Goal: Complete application form

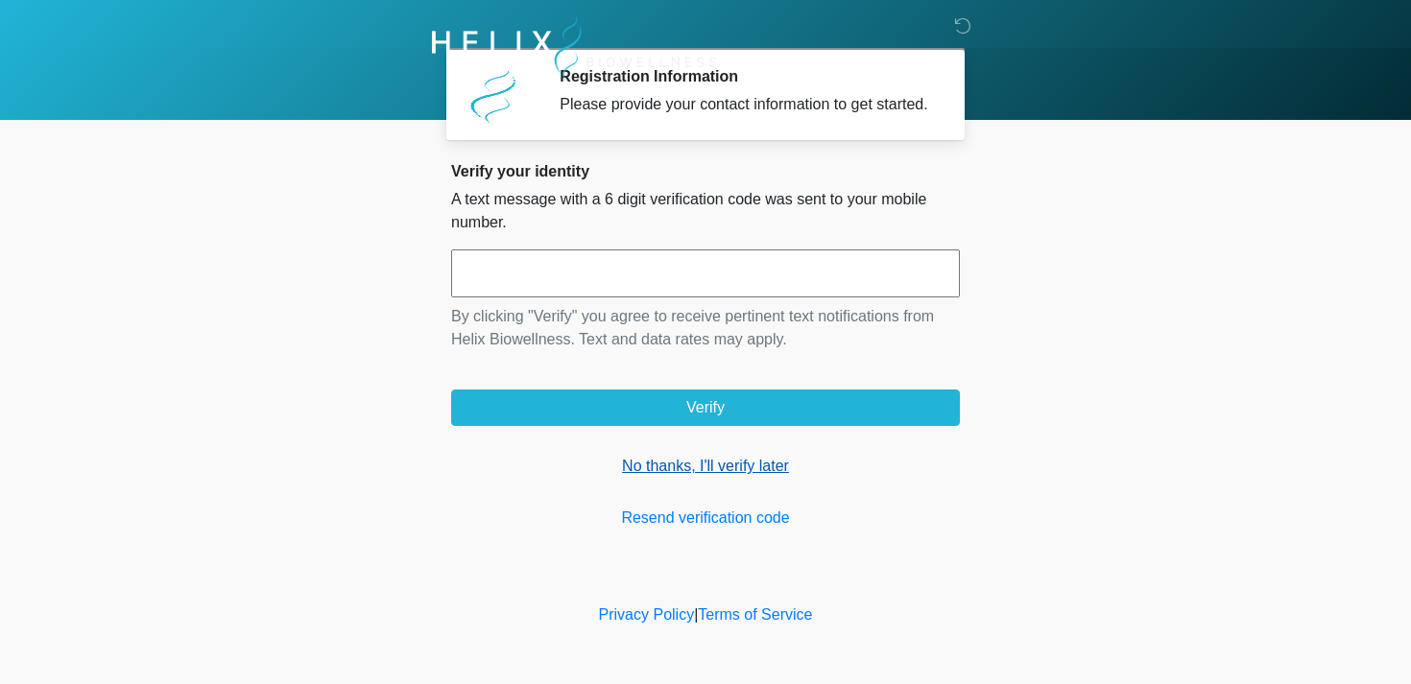
click at [669, 478] on link "No thanks, I'll verify later" at bounding box center [705, 466] width 509 height 23
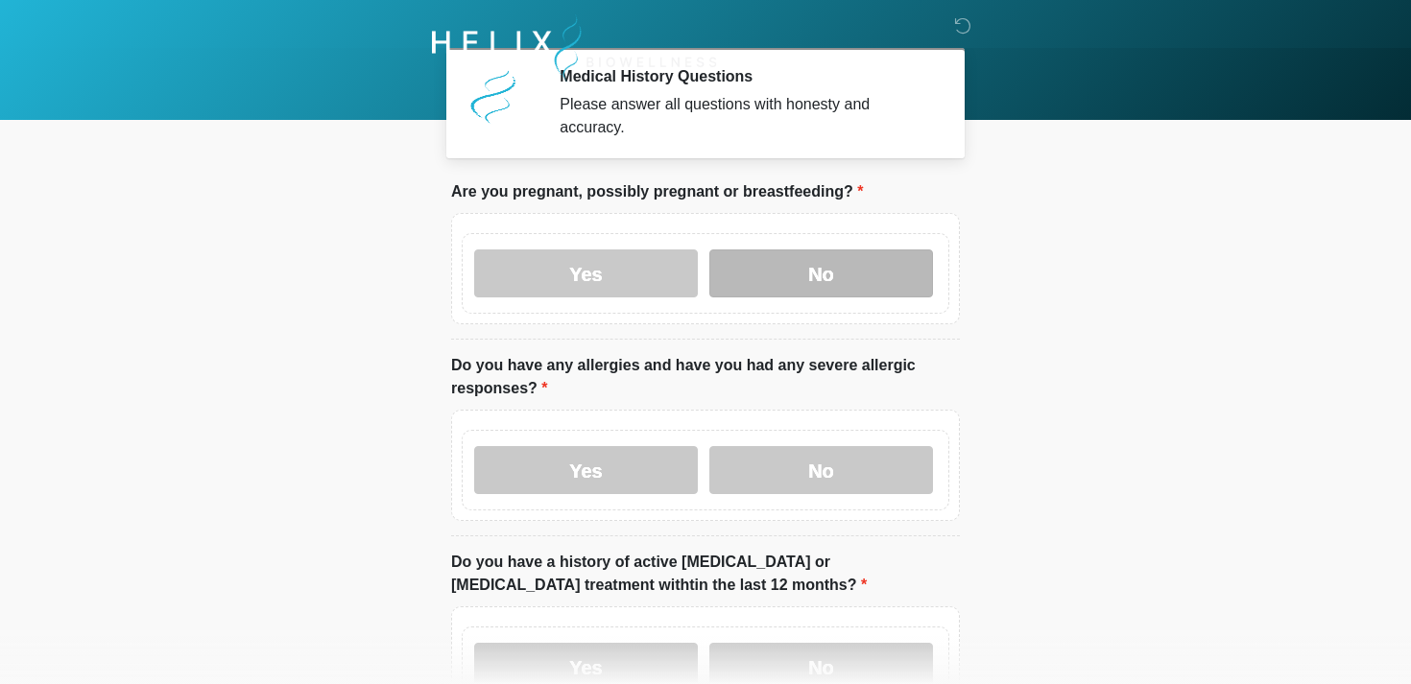
click at [858, 273] on label "No" at bounding box center [821, 274] width 224 height 48
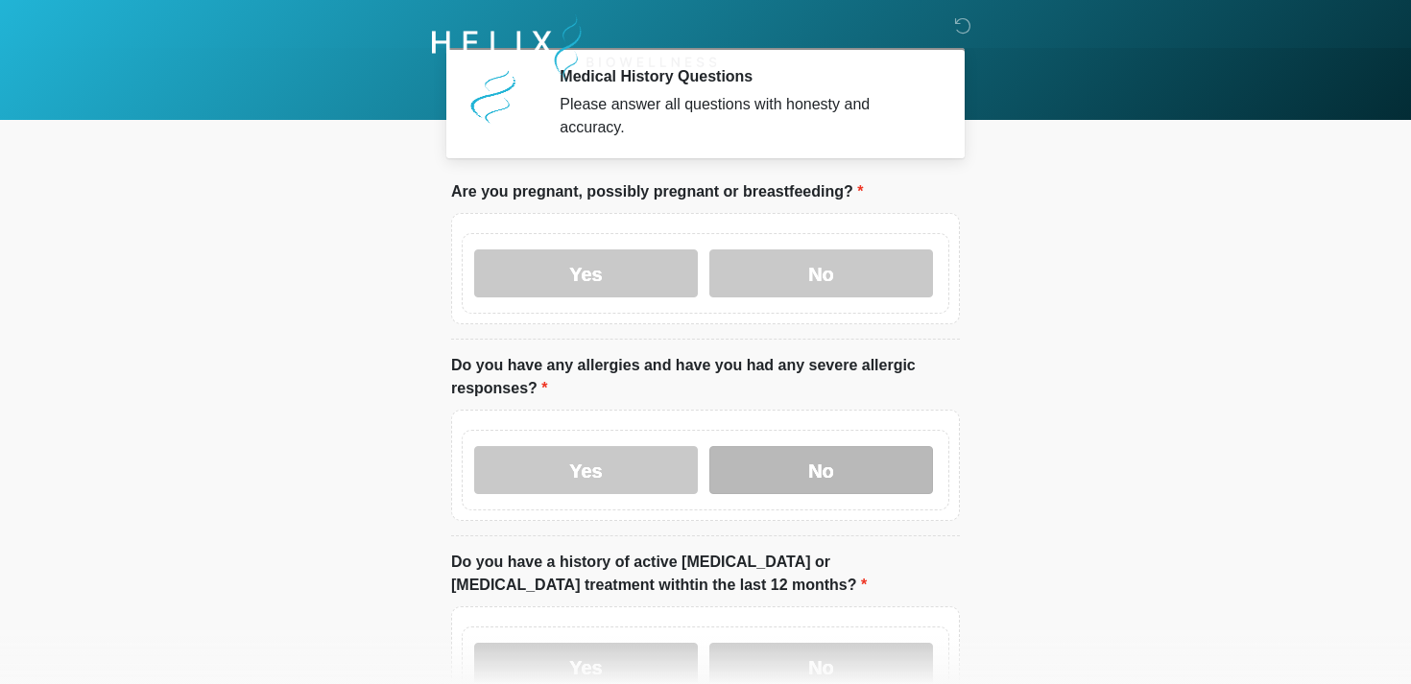
click at [855, 467] on label "No" at bounding box center [821, 470] width 224 height 48
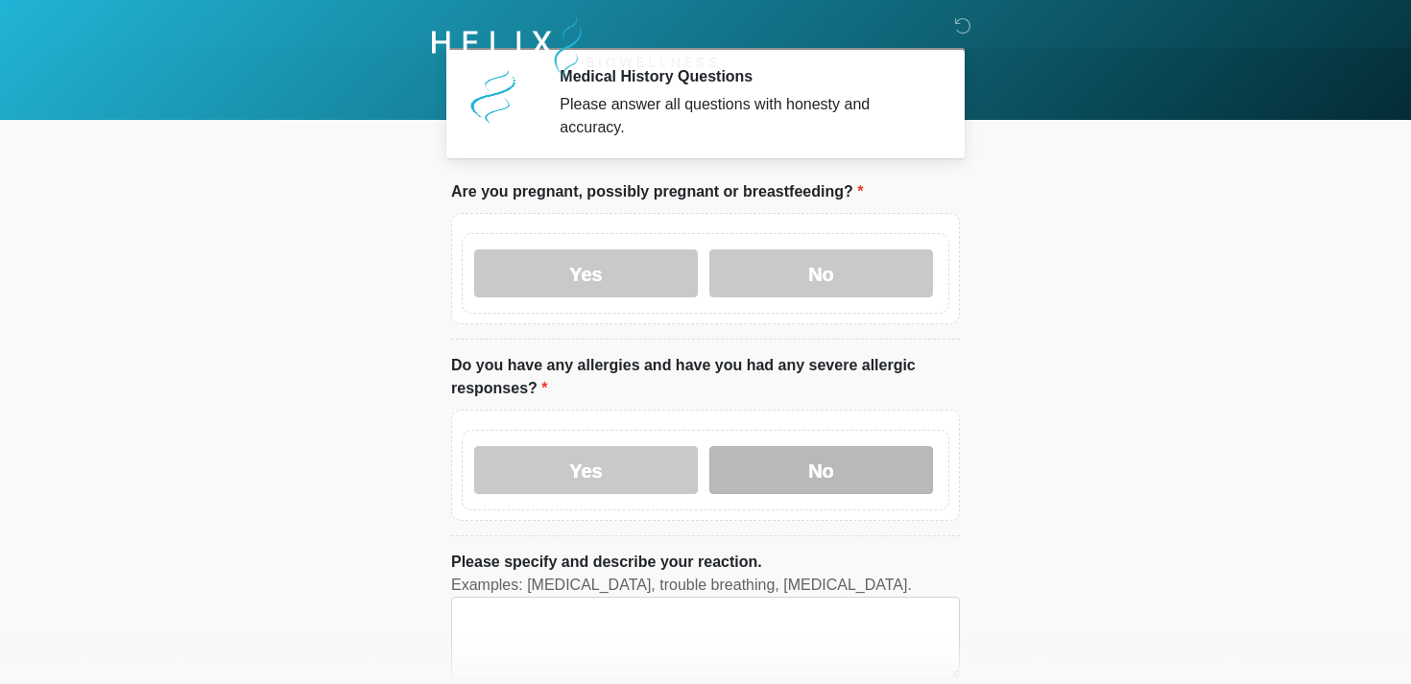
click at [890, 478] on label "No" at bounding box center [821, 470] width 224 height 48
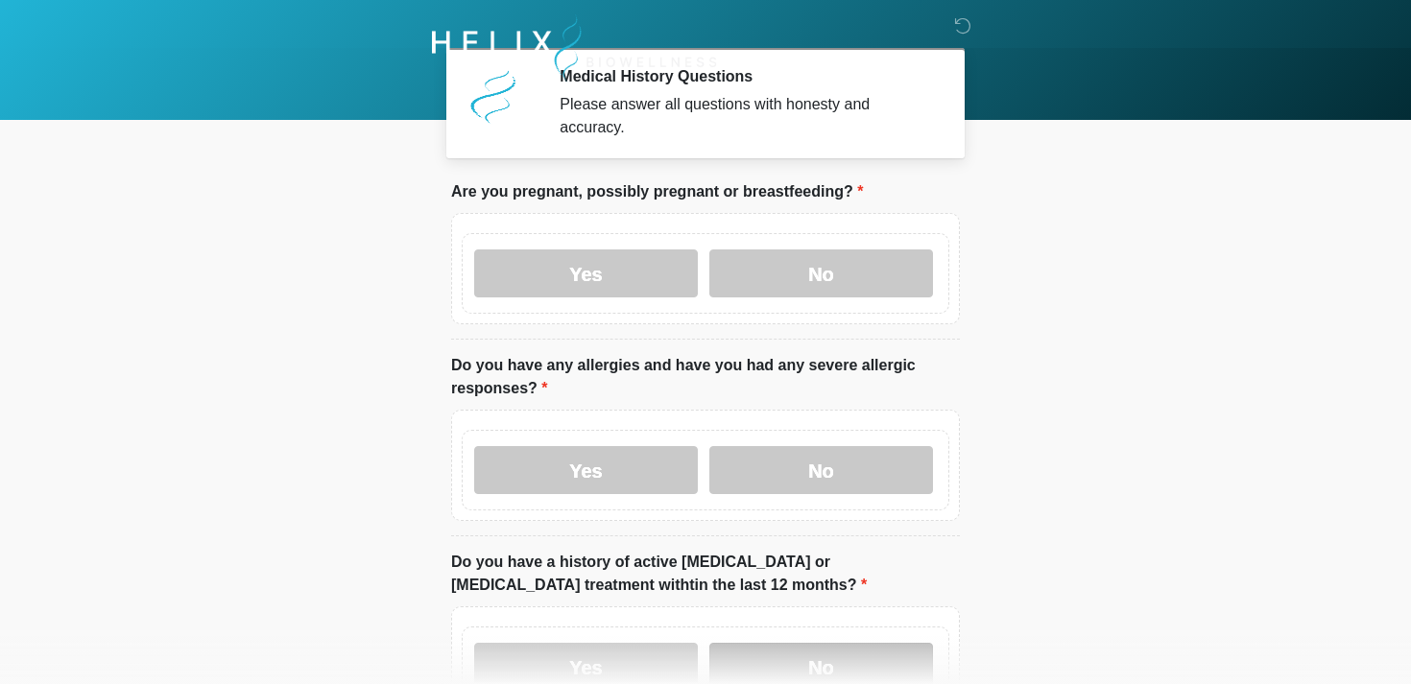
click at [841, 657] on label "No" at bounding box center [821, 667] width 224 height 48
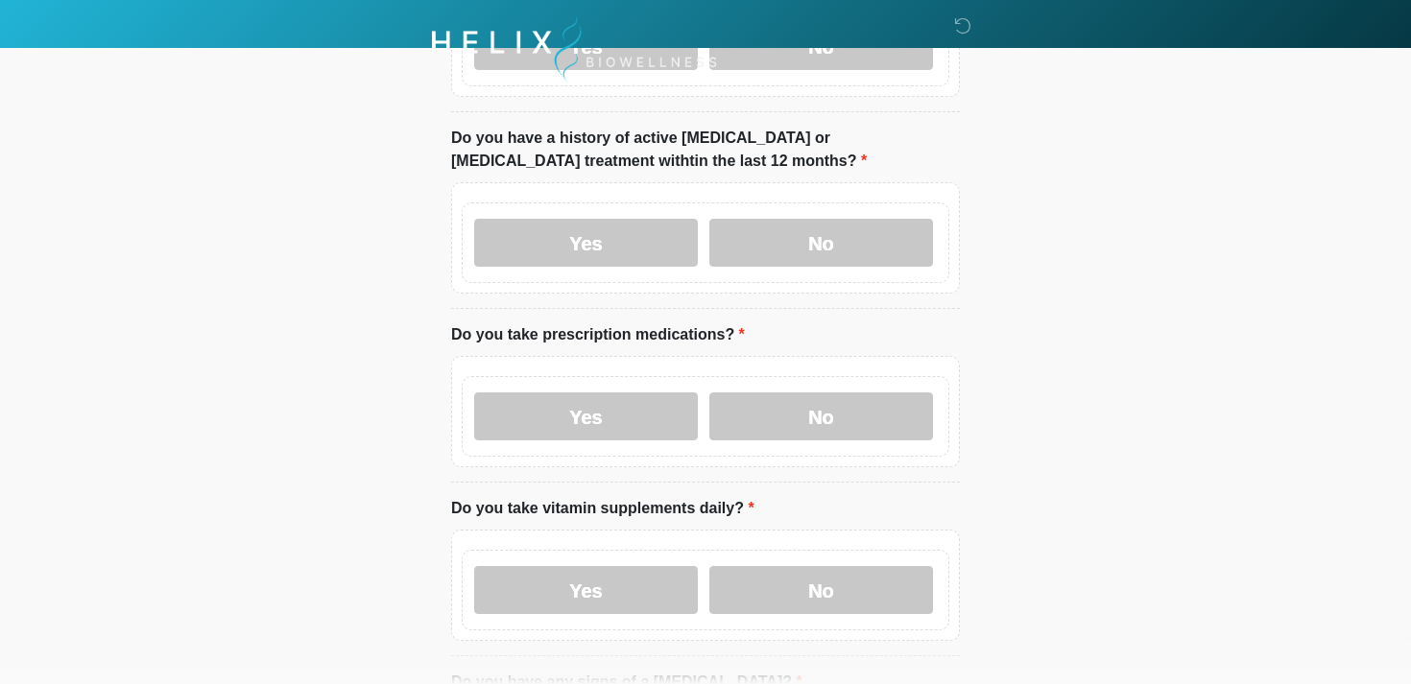
scroll to position [445, 0]
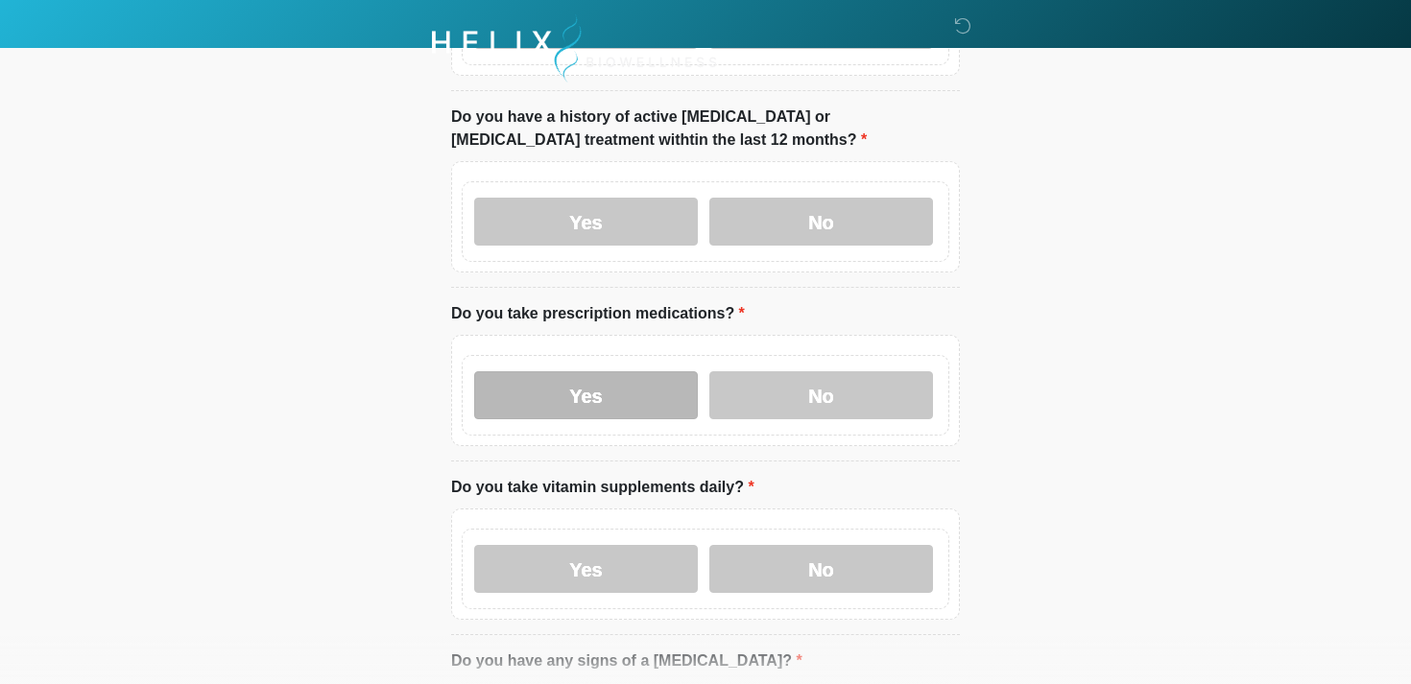
click at [639, 396] on label "Yes" at bounding box center [586, 395] width 224 height 48
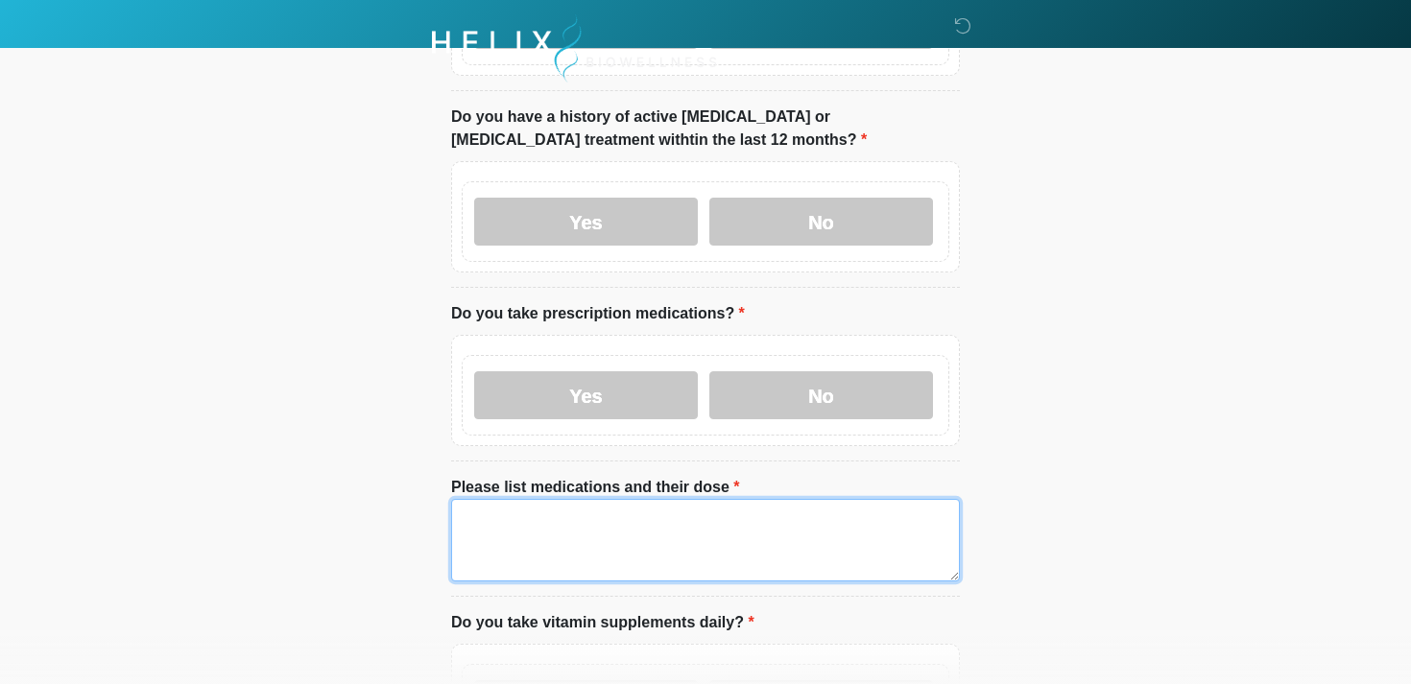
click at [583, 548] on textarea "Please list medications and their dose" at bounding box center [705, 540] width 509 height 83
paste textarea "**********"
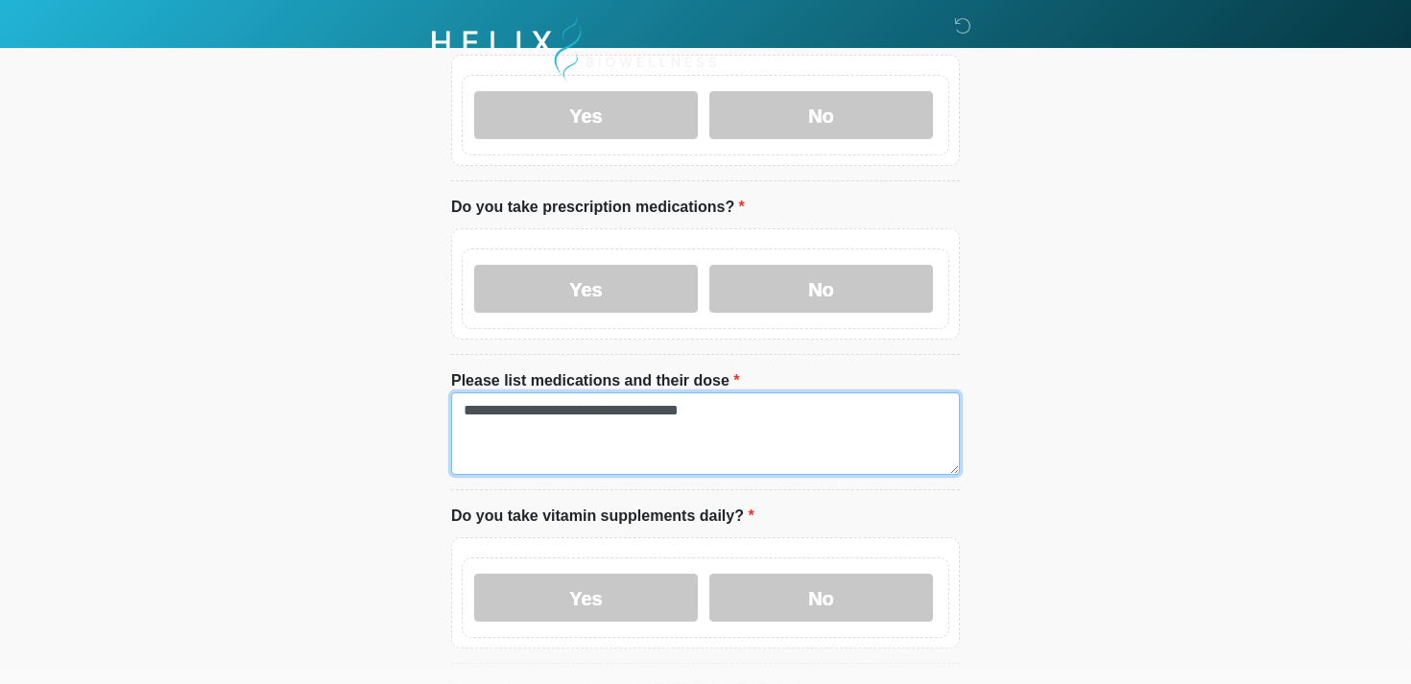
scroll to position [608, 0]
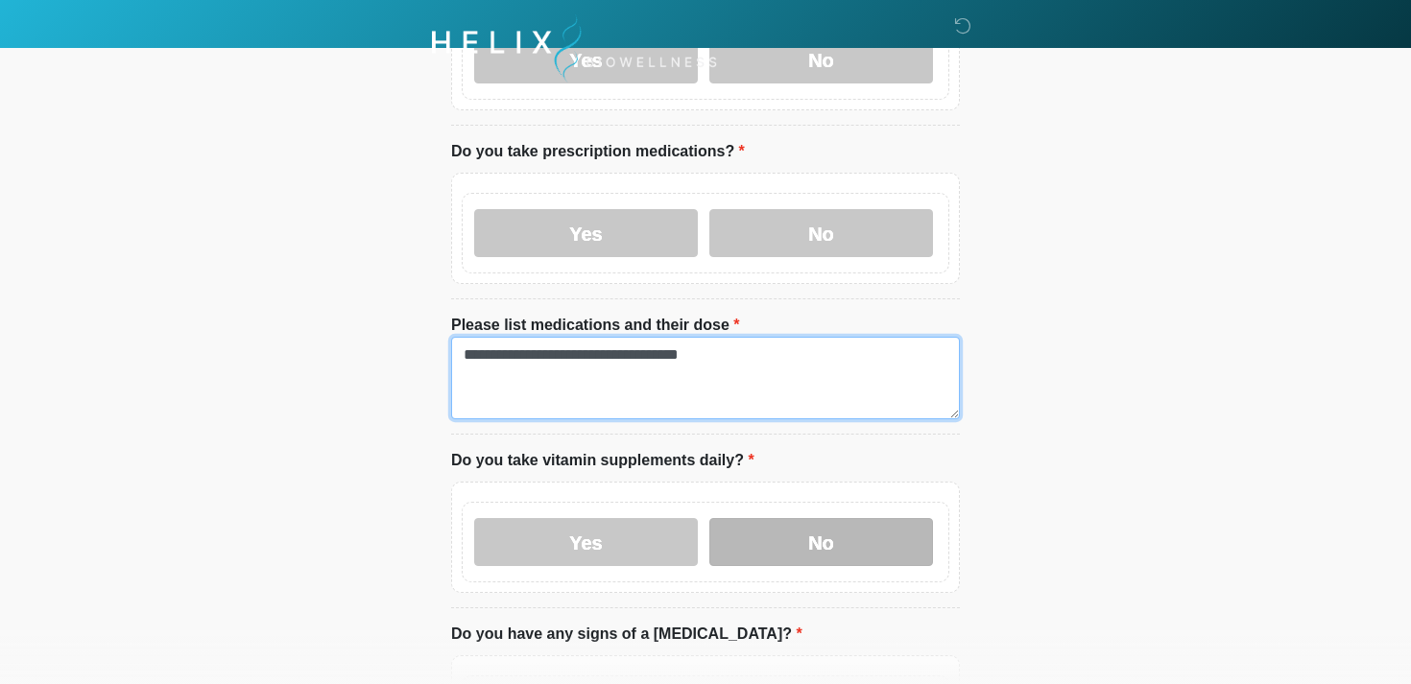
type textarea "**********"
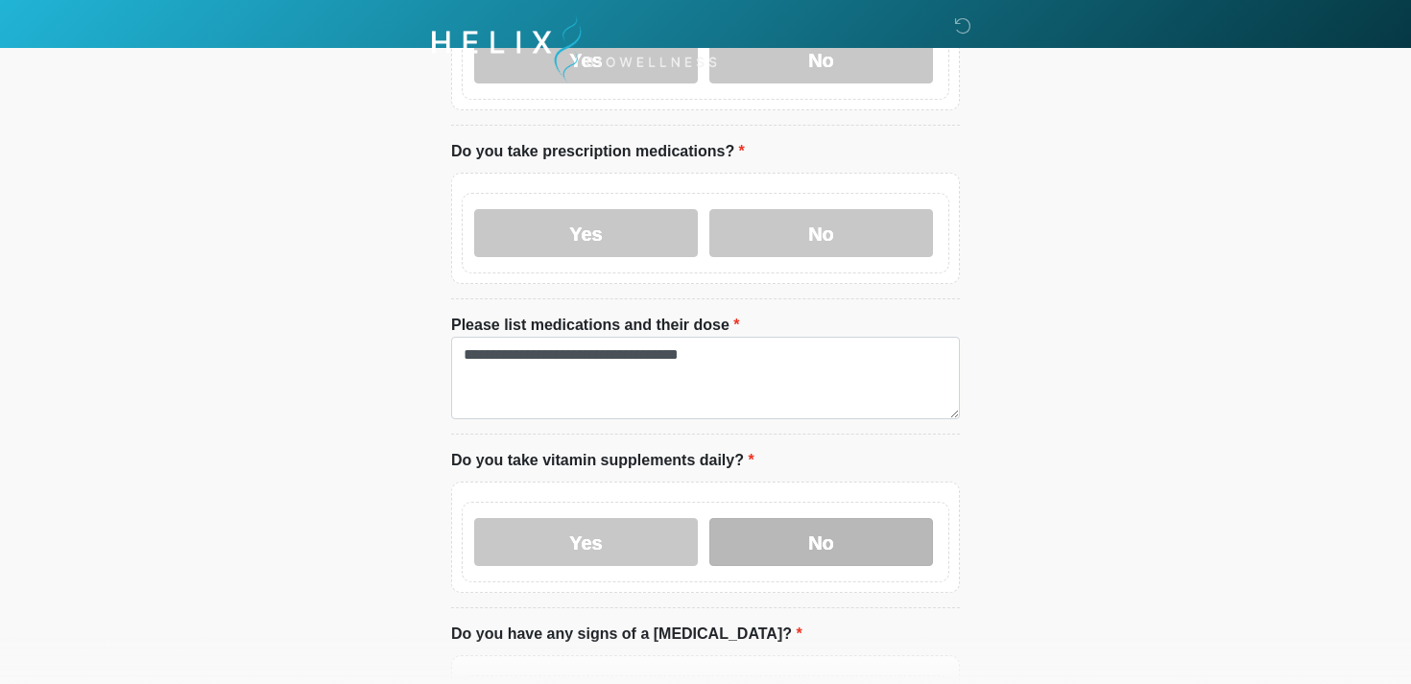
click at [825, 542] on label "No" at bounding box center [821, 542] width 224 height 48
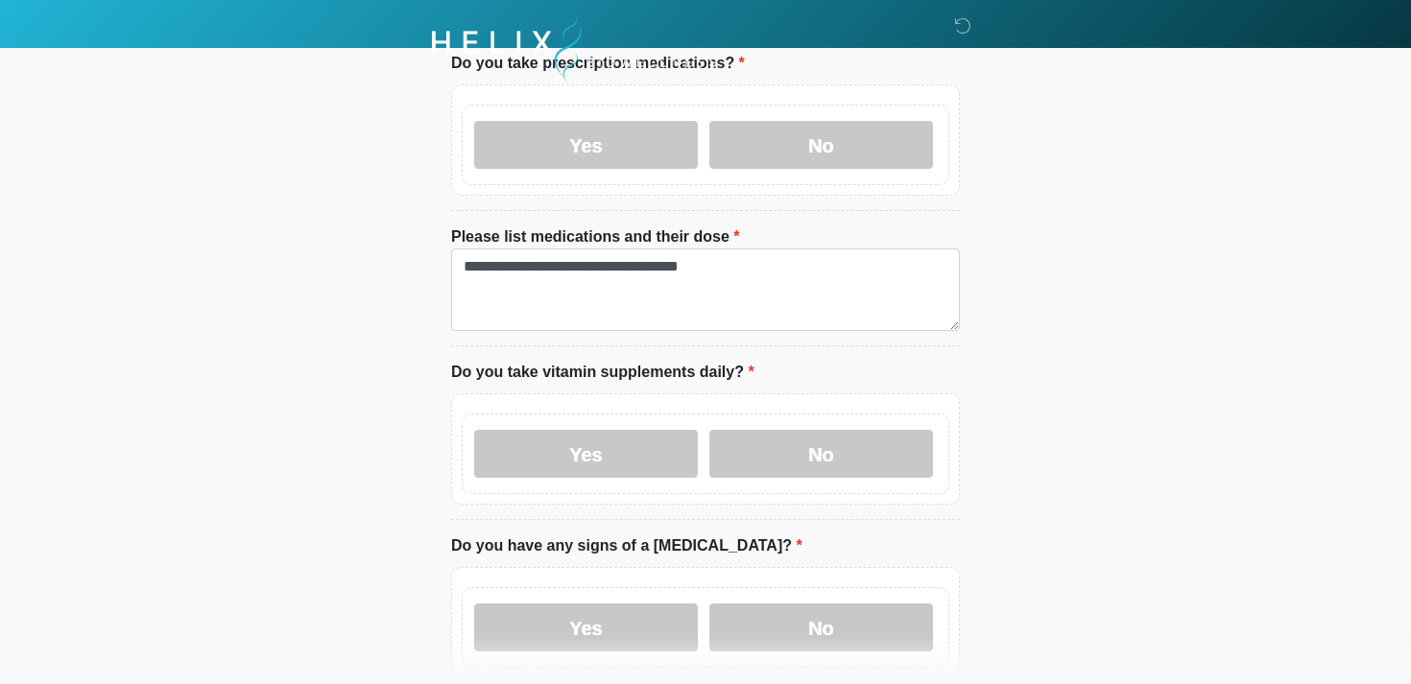
scroll to position [795, 0]
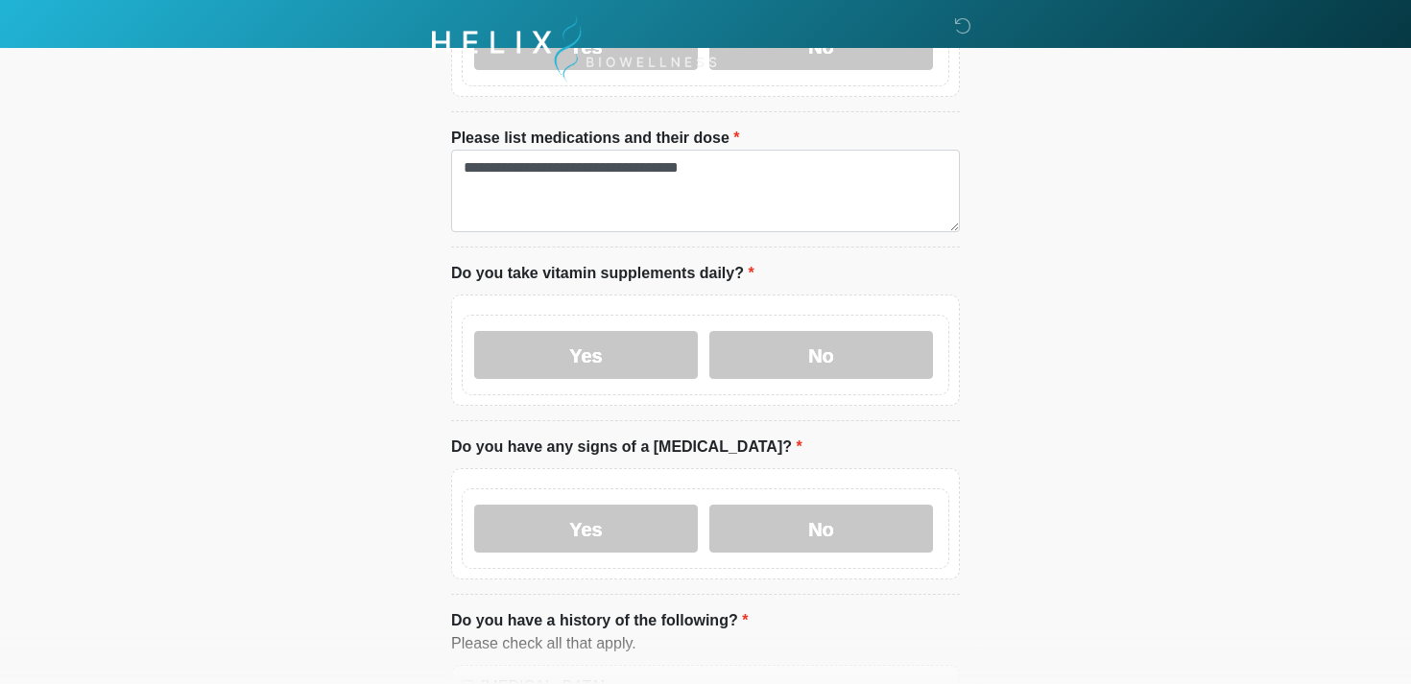
click at [777, 552] on div "Yes No" at bounding box center [706, 529] width 488 height 81
click at [777, 535] on label "No" at bounding box center [821, 529] width 224 height 48
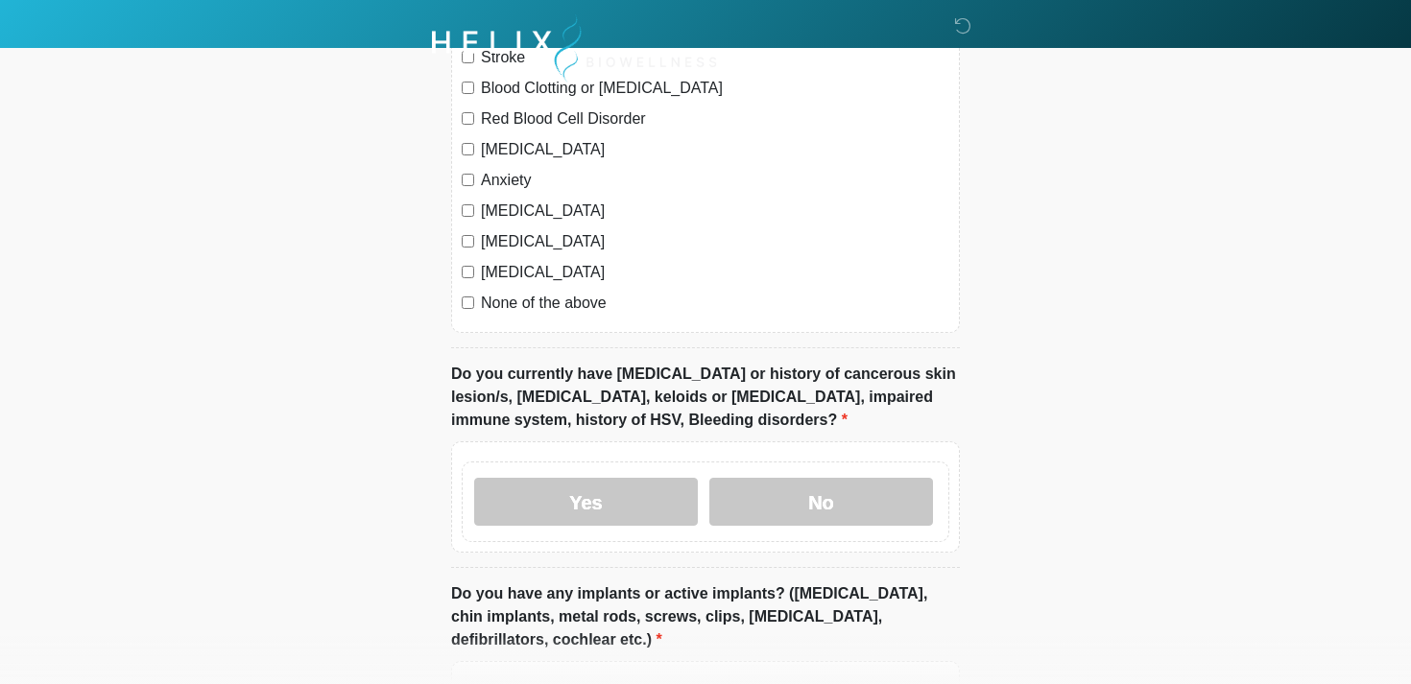
scroll to position [1527, 0]
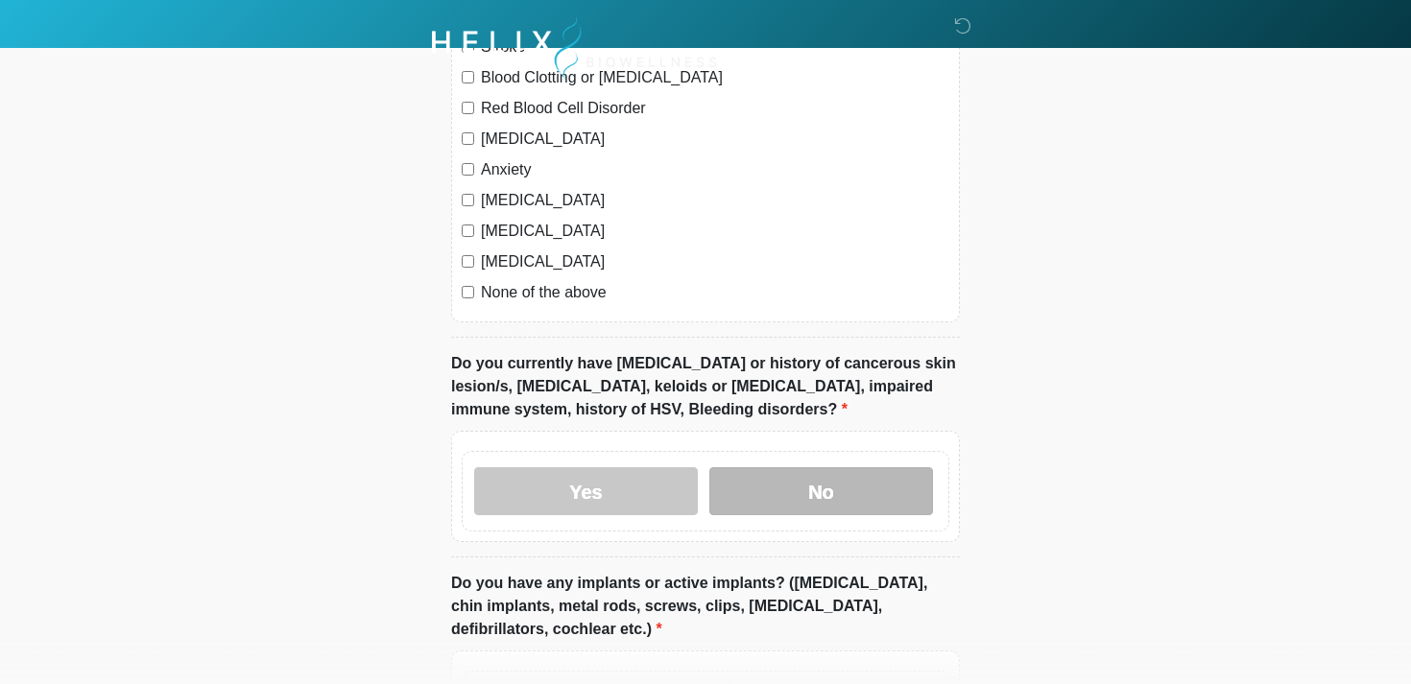
click at [793, 489] on label "No" at bounding box center [821, 491] width 224 height 48
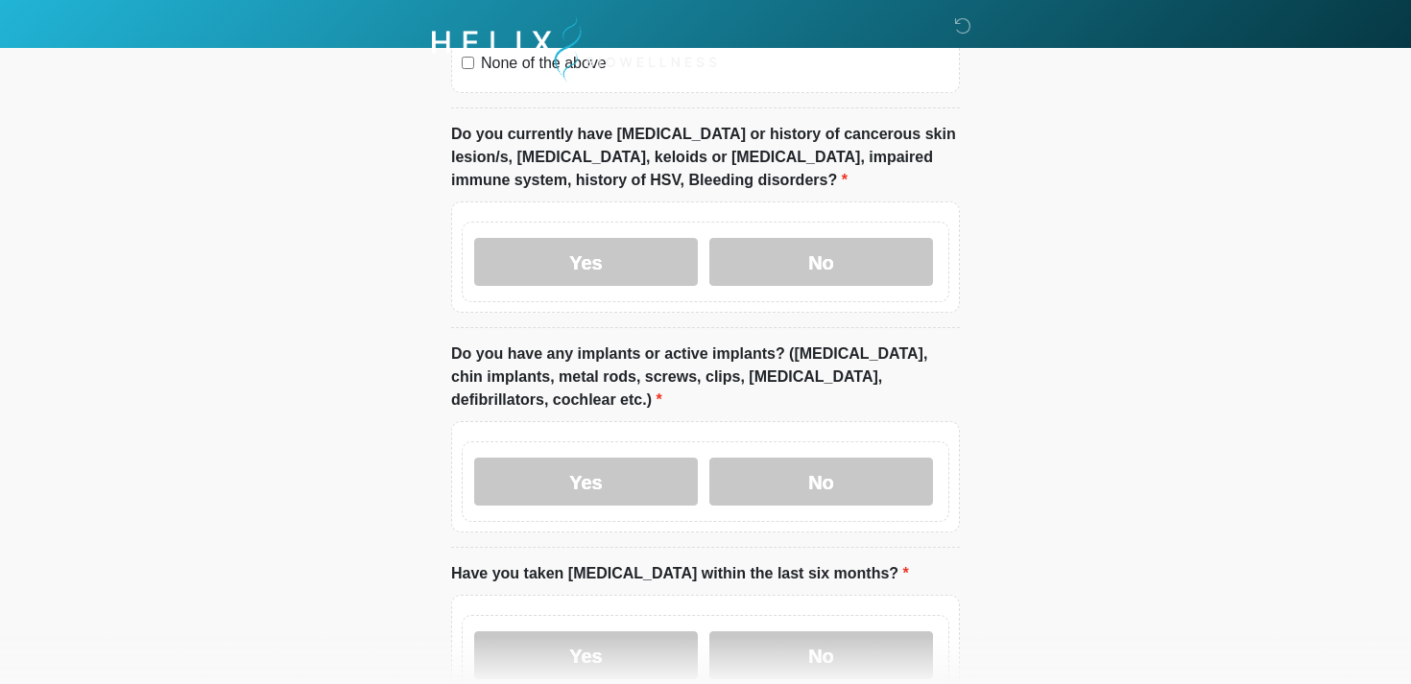
scroll to position [1774, 0]
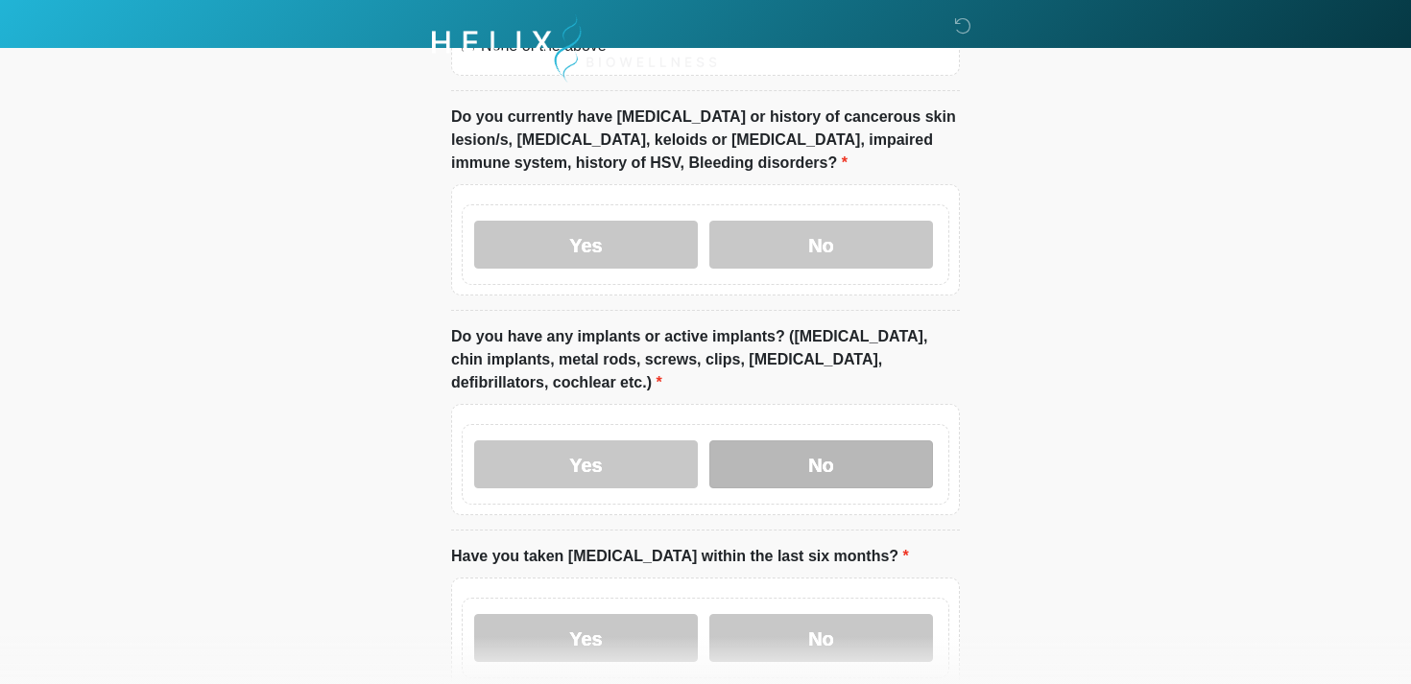
click at [766, 471] on label "No" at bounding box center [821, 465] width 224 height 48
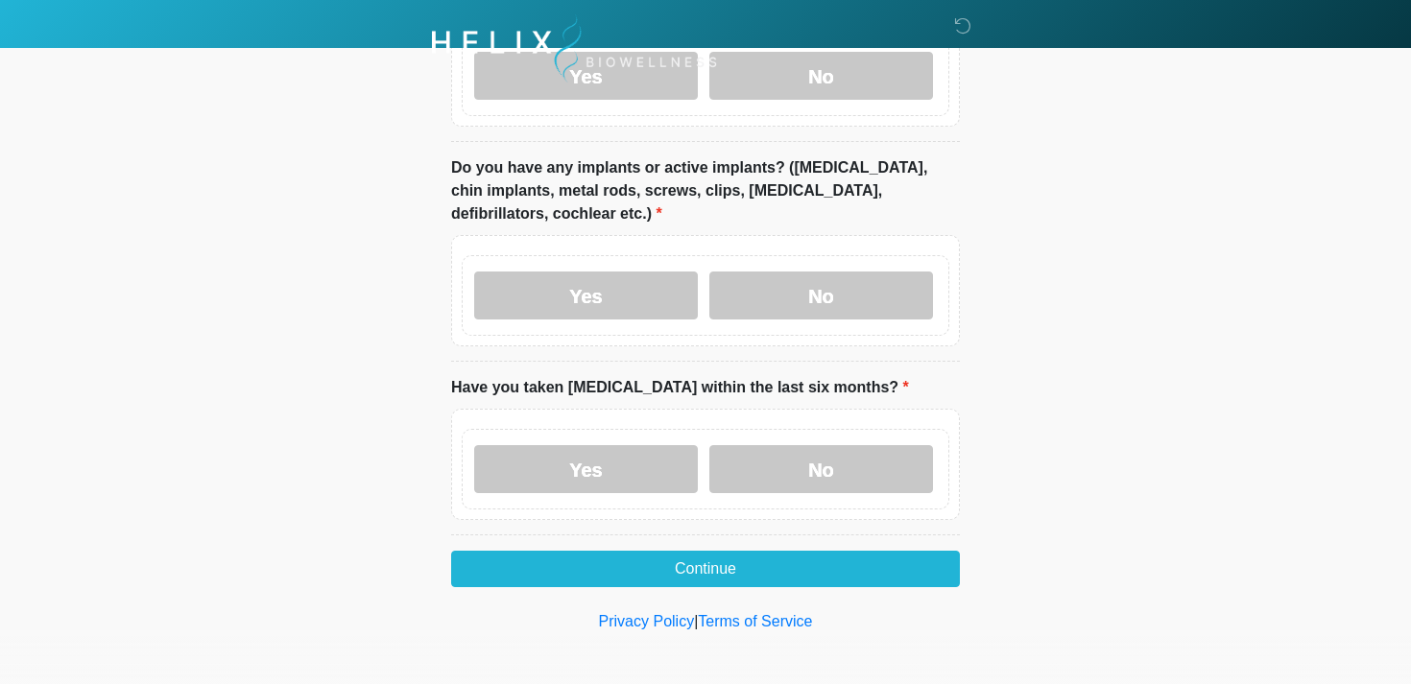
scroll to position [1944, 0]
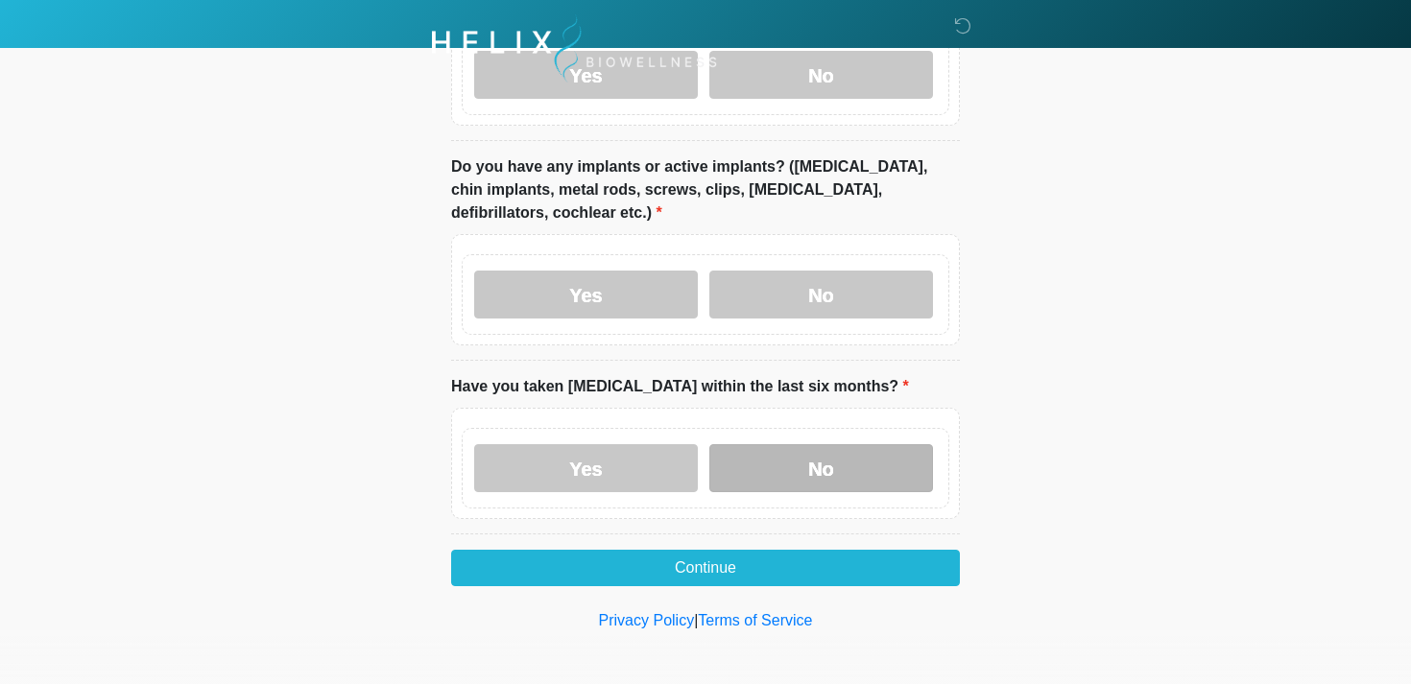
click at [741, 459] on label "No" at bounding box center [821, 468] width 224 height 48
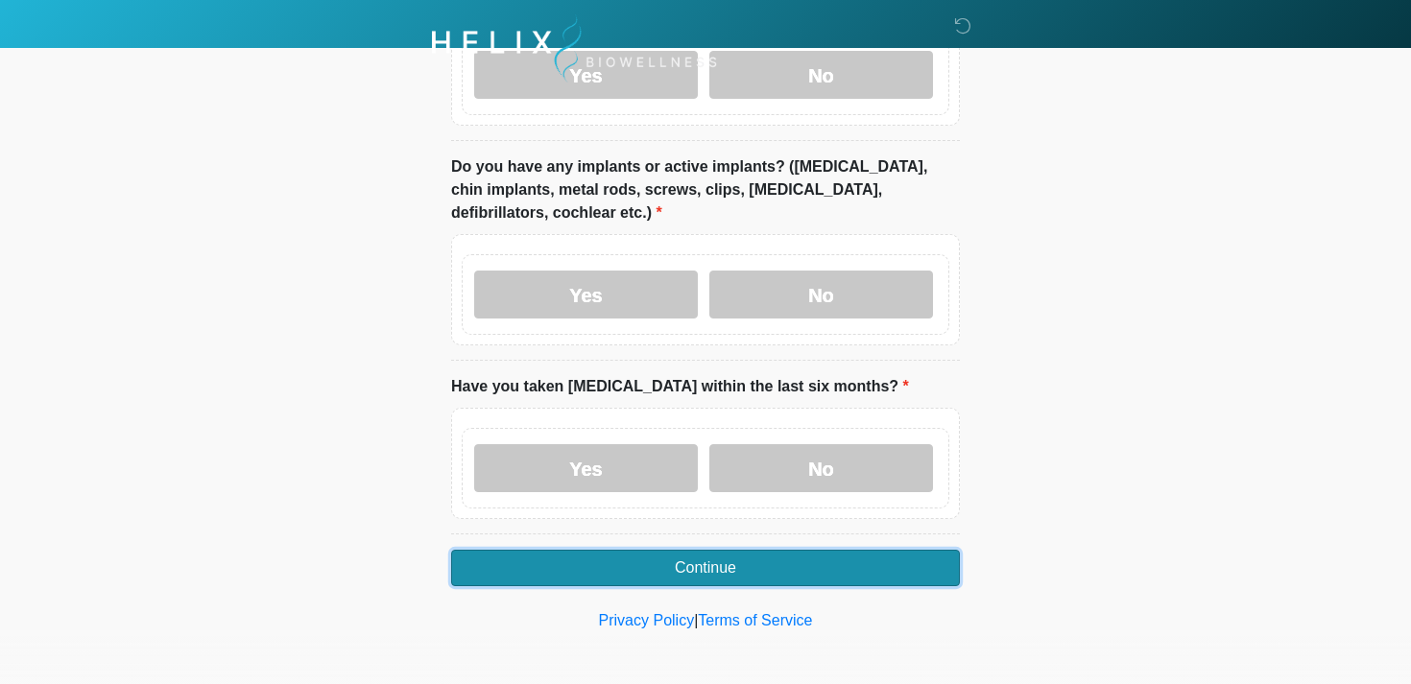
click at [549, 566] on button "Continue" at bounding box center [705, 568] width 509 height 36
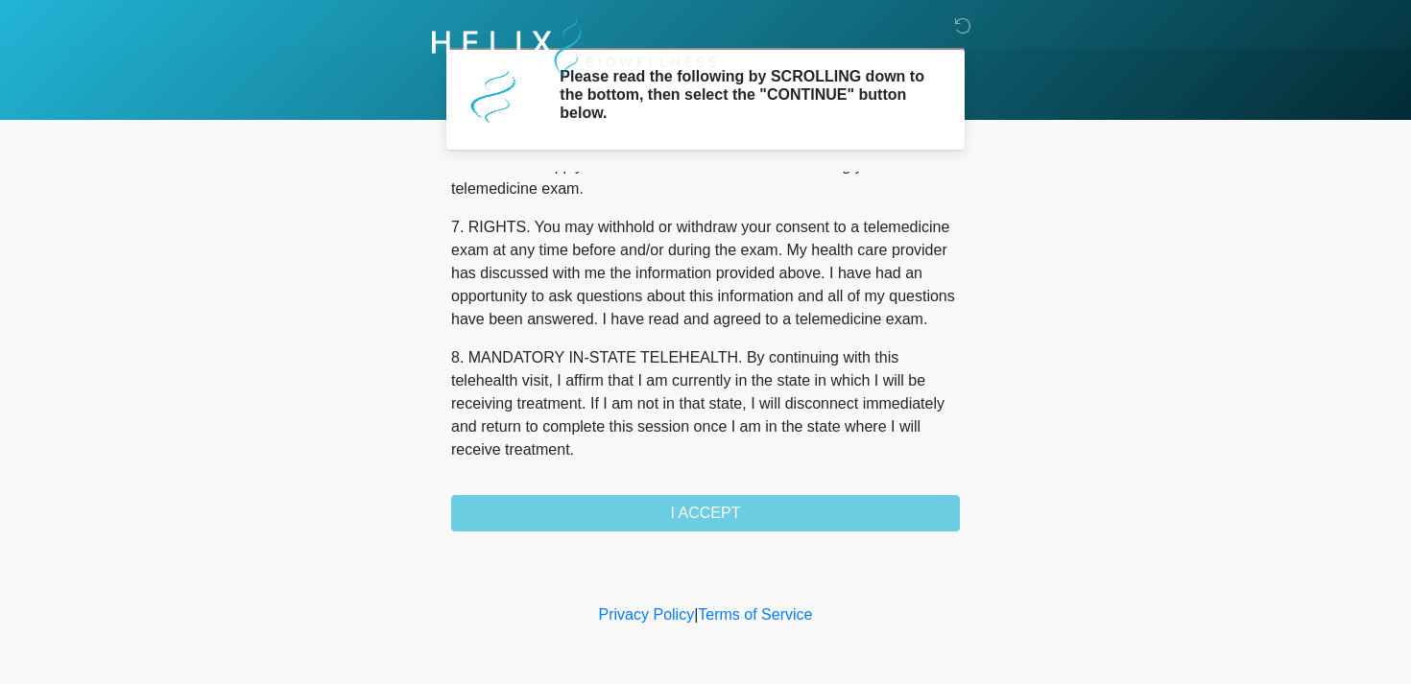
scroll to position [813, 0]
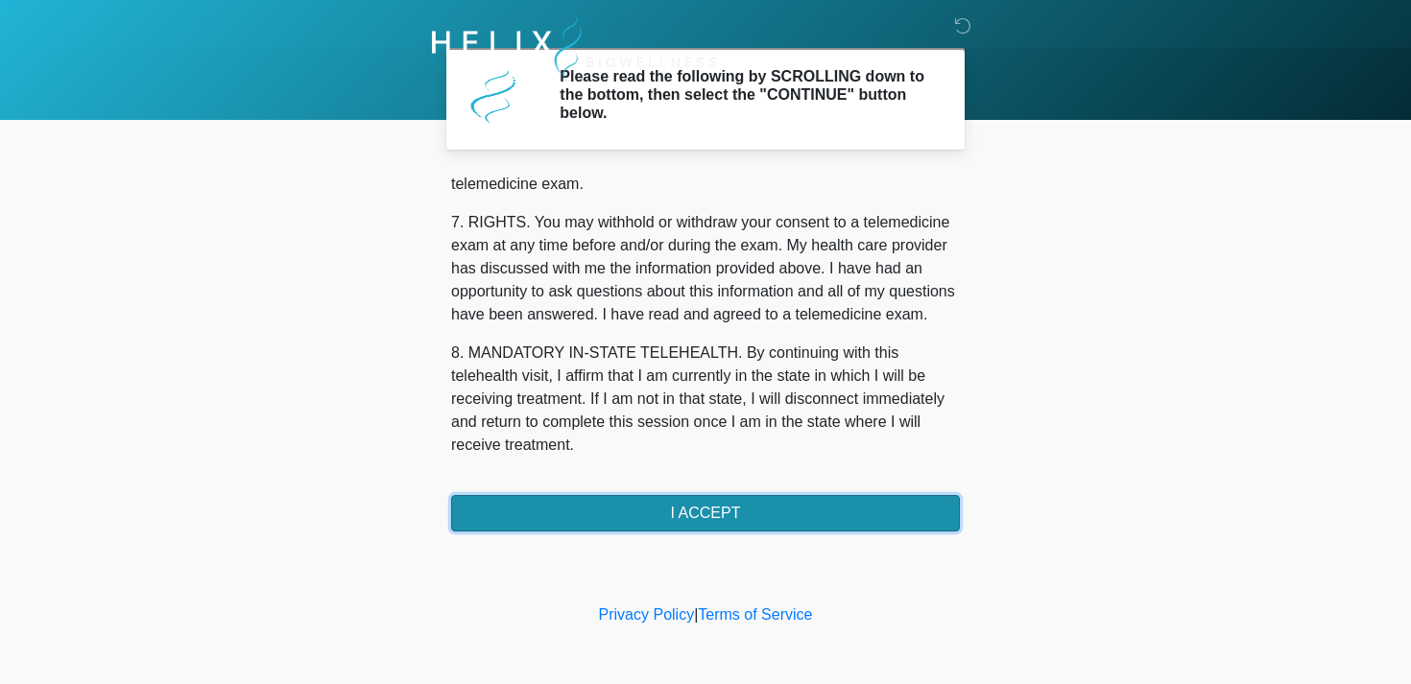
click at [659, 510] on button "I ACCEPT" at bounding box center [705, 513] width 509 height 36
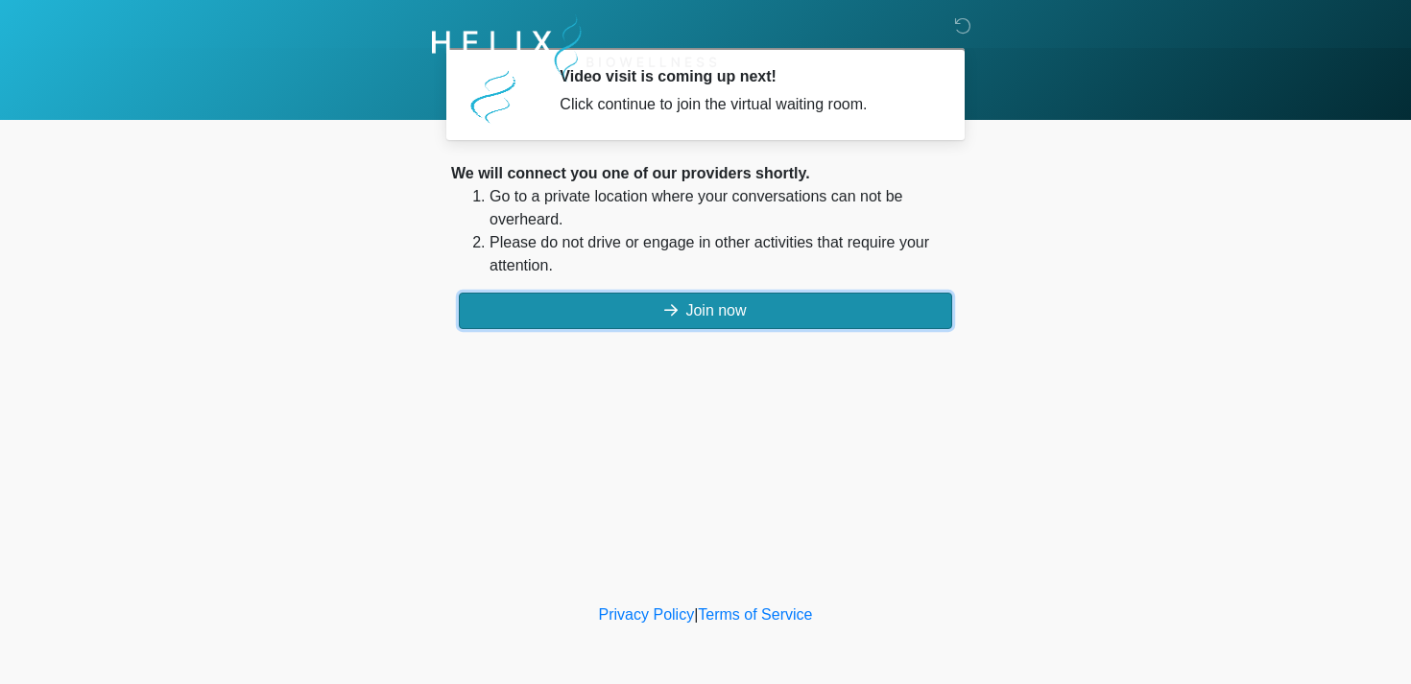
click at [736, 305] on button "Join now" at bounding box center [705, 311] width 493 height 36
